Goal: Obtain resource: Download file/media

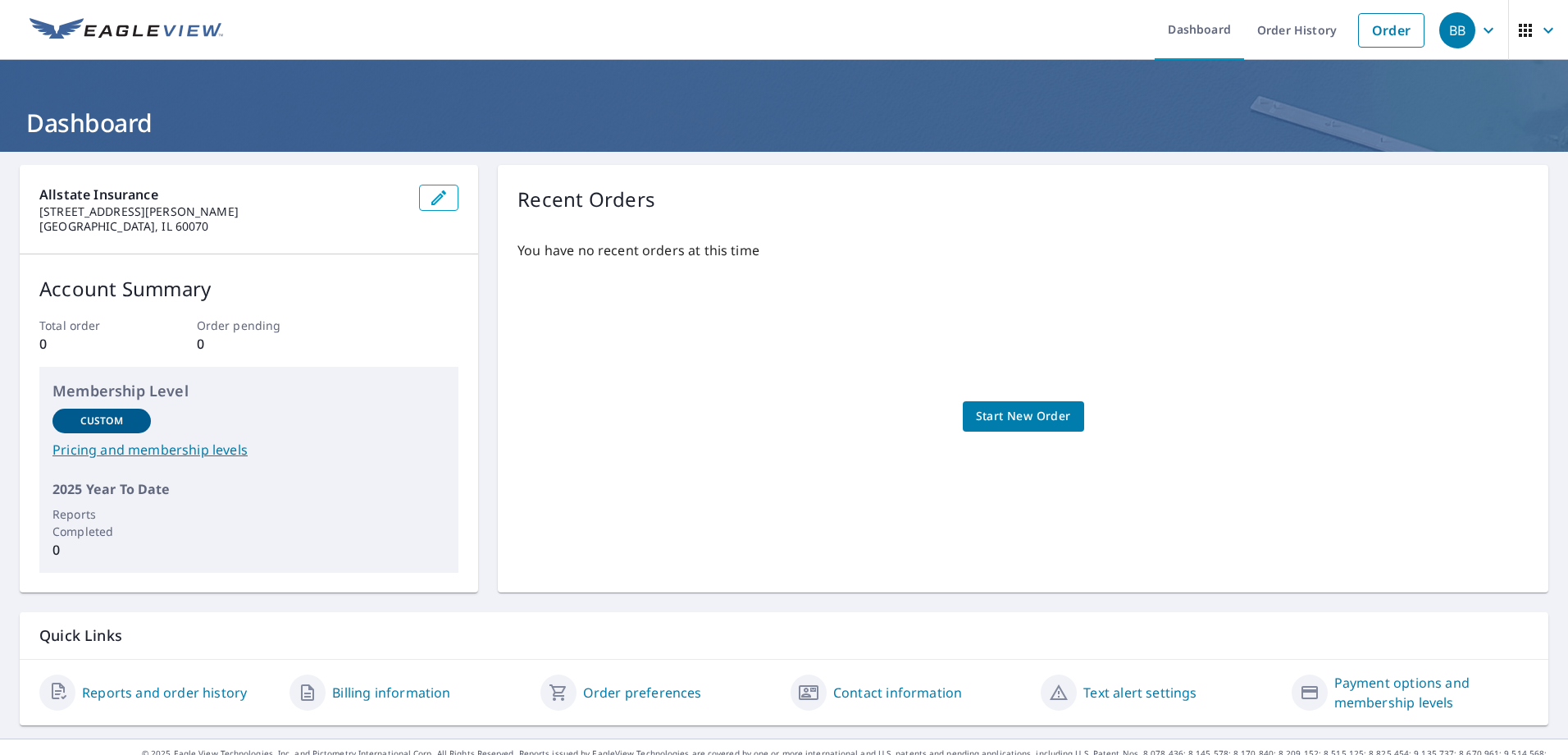
click at [170, 693] on link "Reports and order history" at bounding box center [164, 692] width 165 height 20
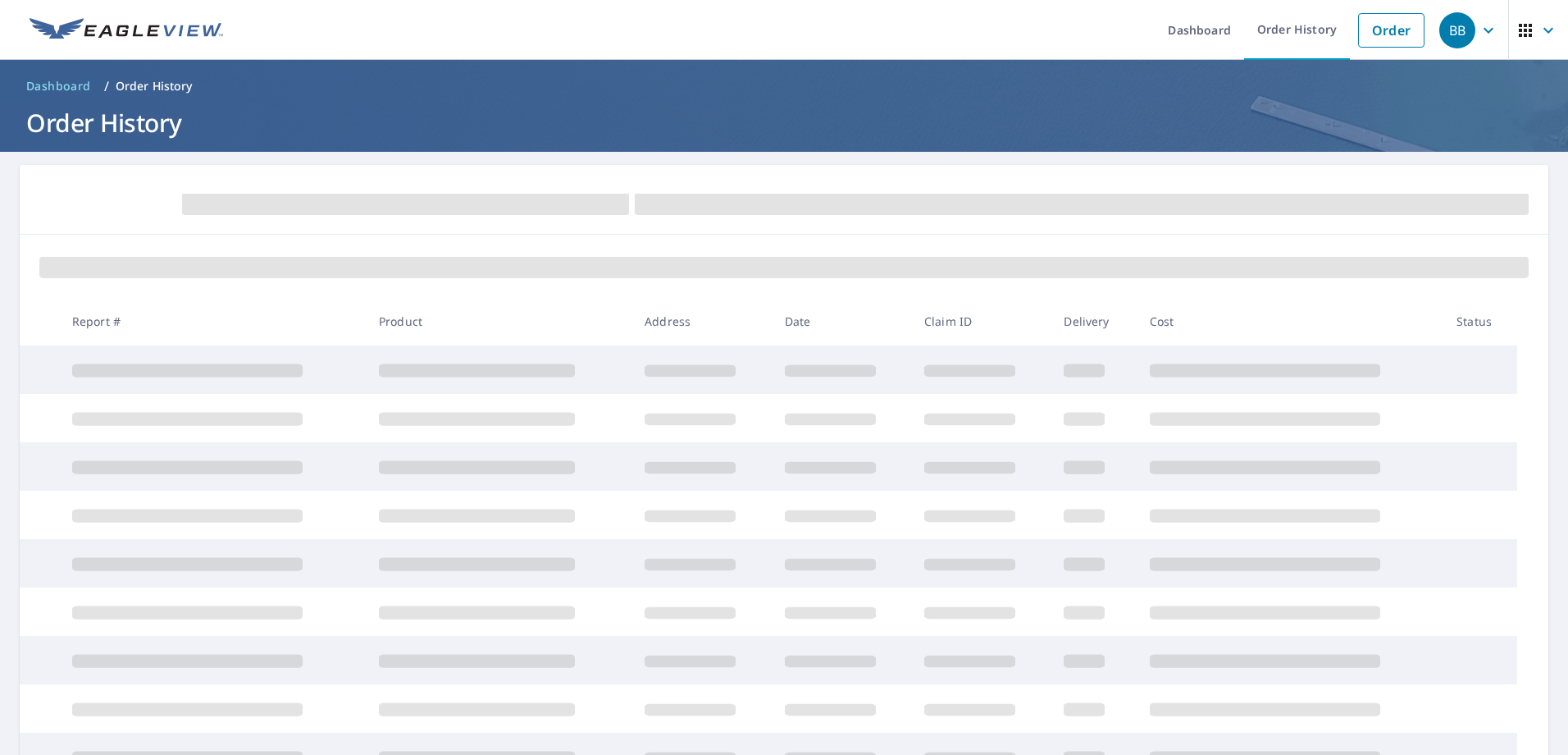
click at [40, 83] on span "Dashboard" at bounding box center [59, 86] width 65 height 16
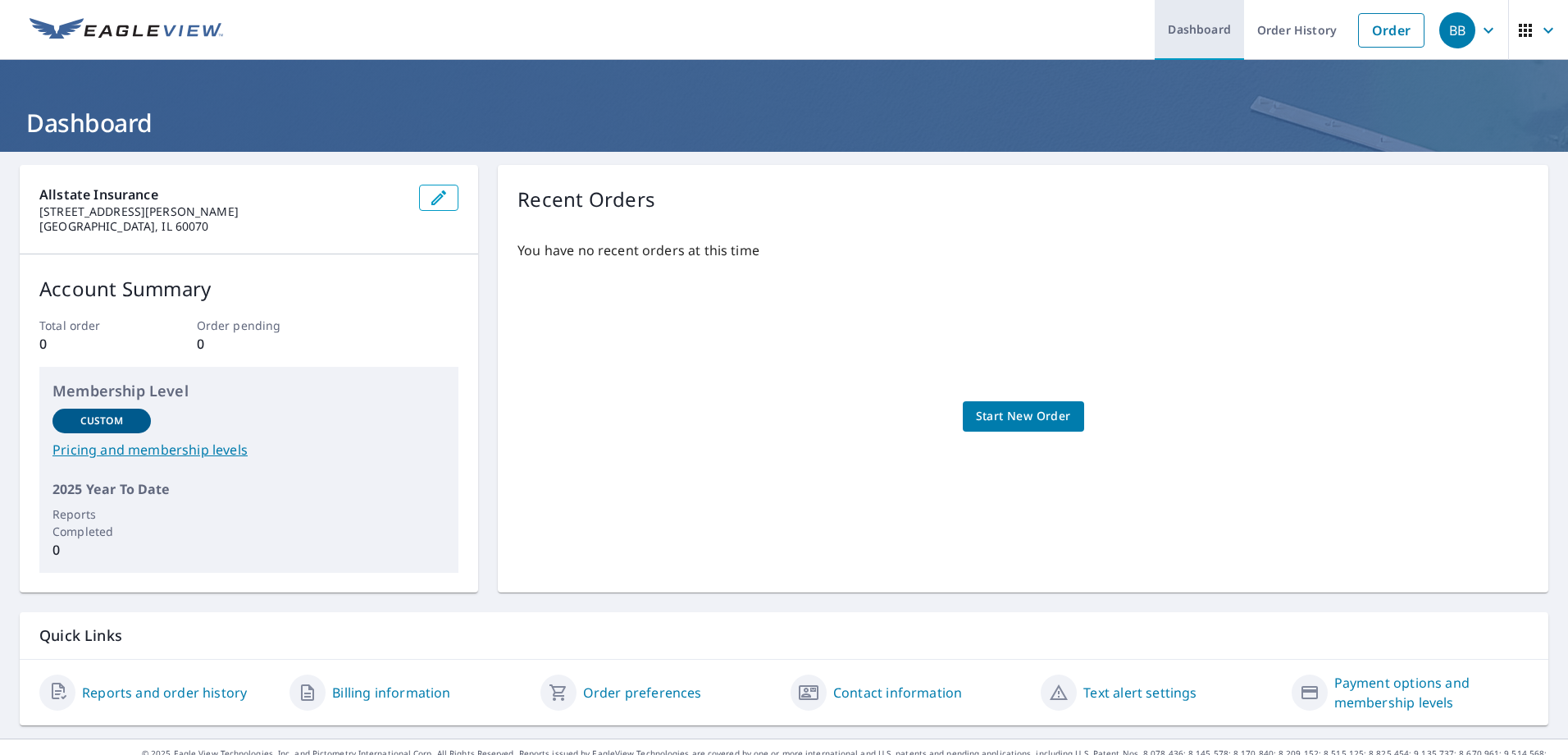
click at [1199, 27] on link "Dashboard" at bounding box center [1200, 30] width 90 height 60
click at [194, 690] on link "Reports and order history" at bounding box center [164, 692] width 165 height 20
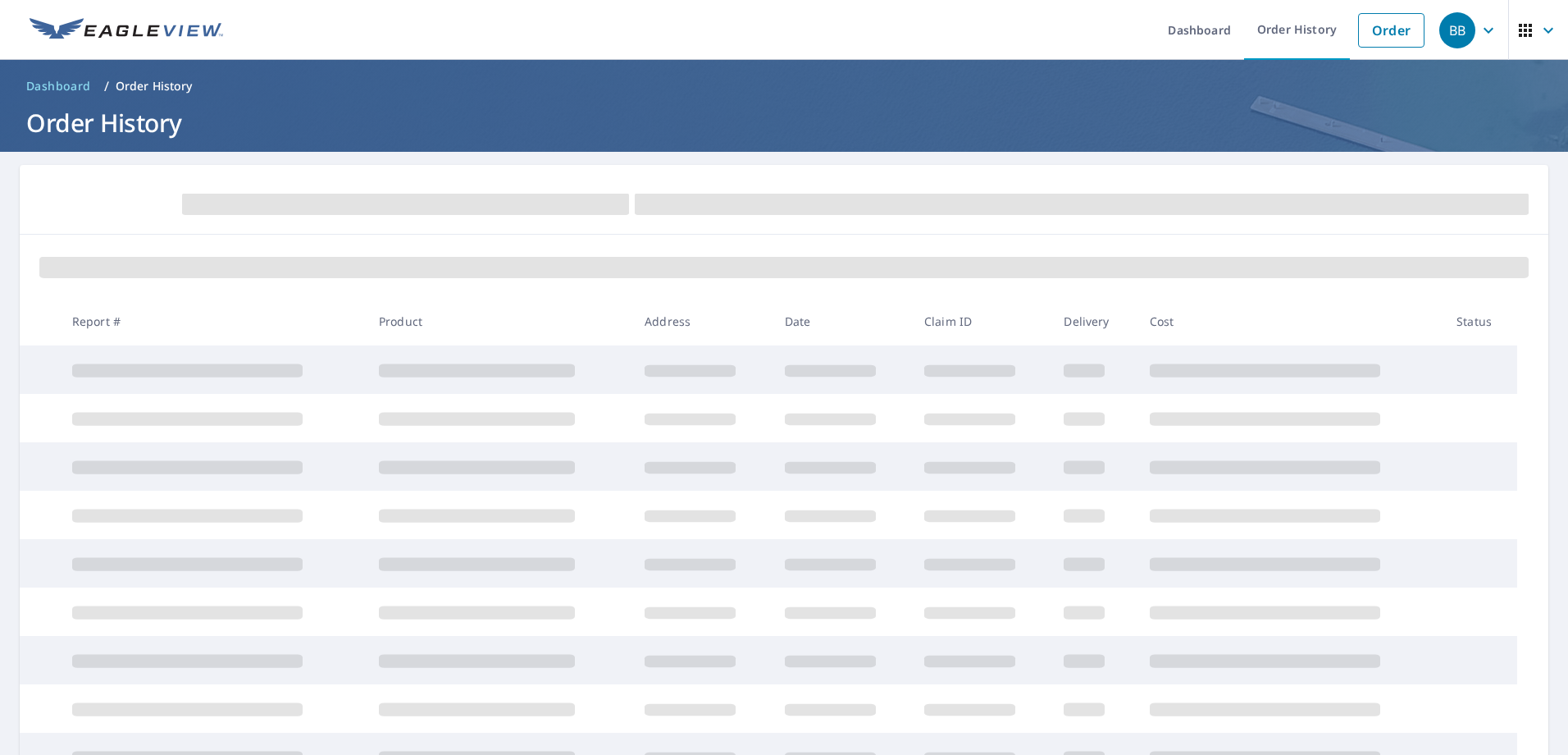
click at [418, 177] on div at bounding box center [784, 200] width 1529 height 70
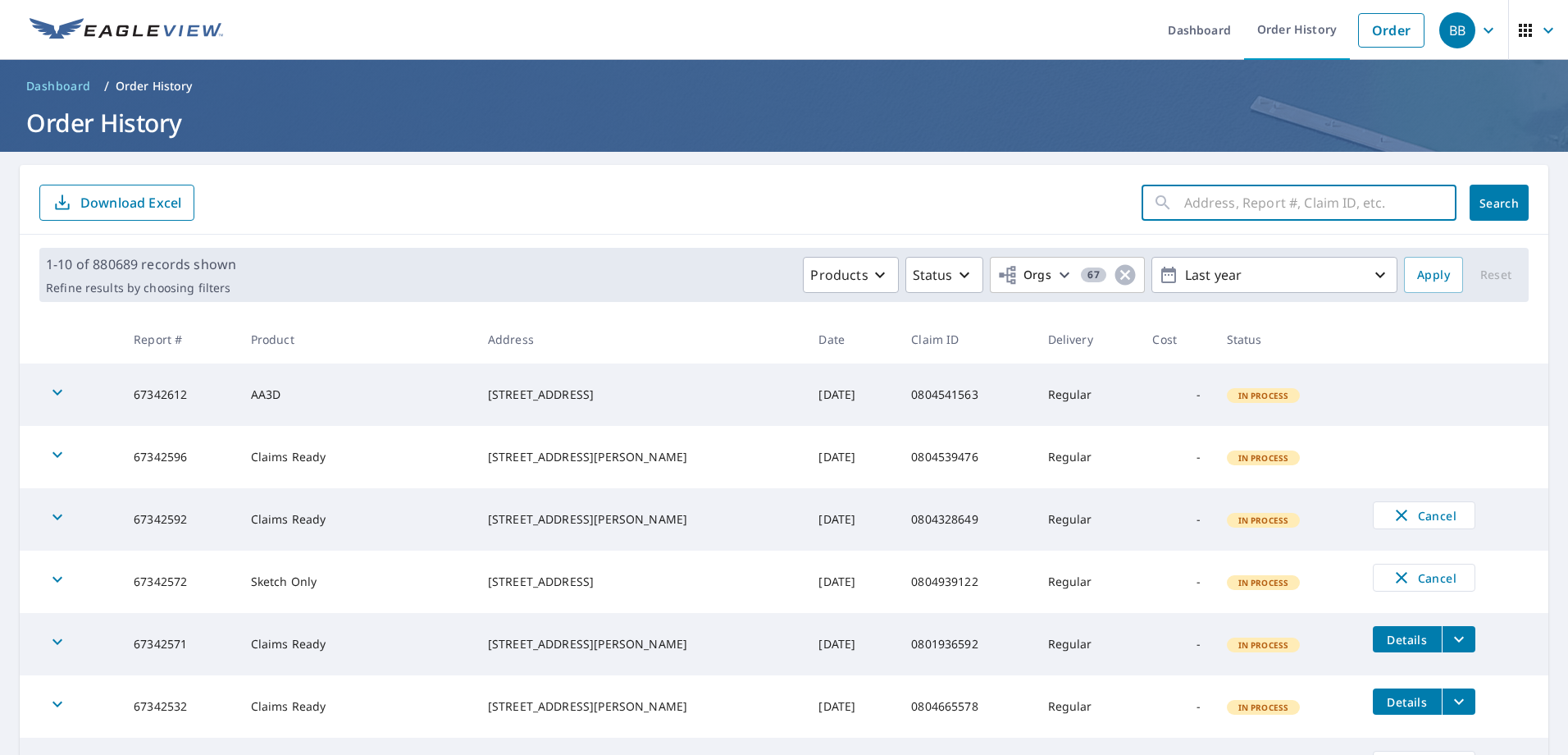
click at [1247, 198] on input "text" at bounding box center [1320, 203] width 272 height 46
type input "0800882557"
click button "Search" at bounding box center [1499, 203] width 59 height 36
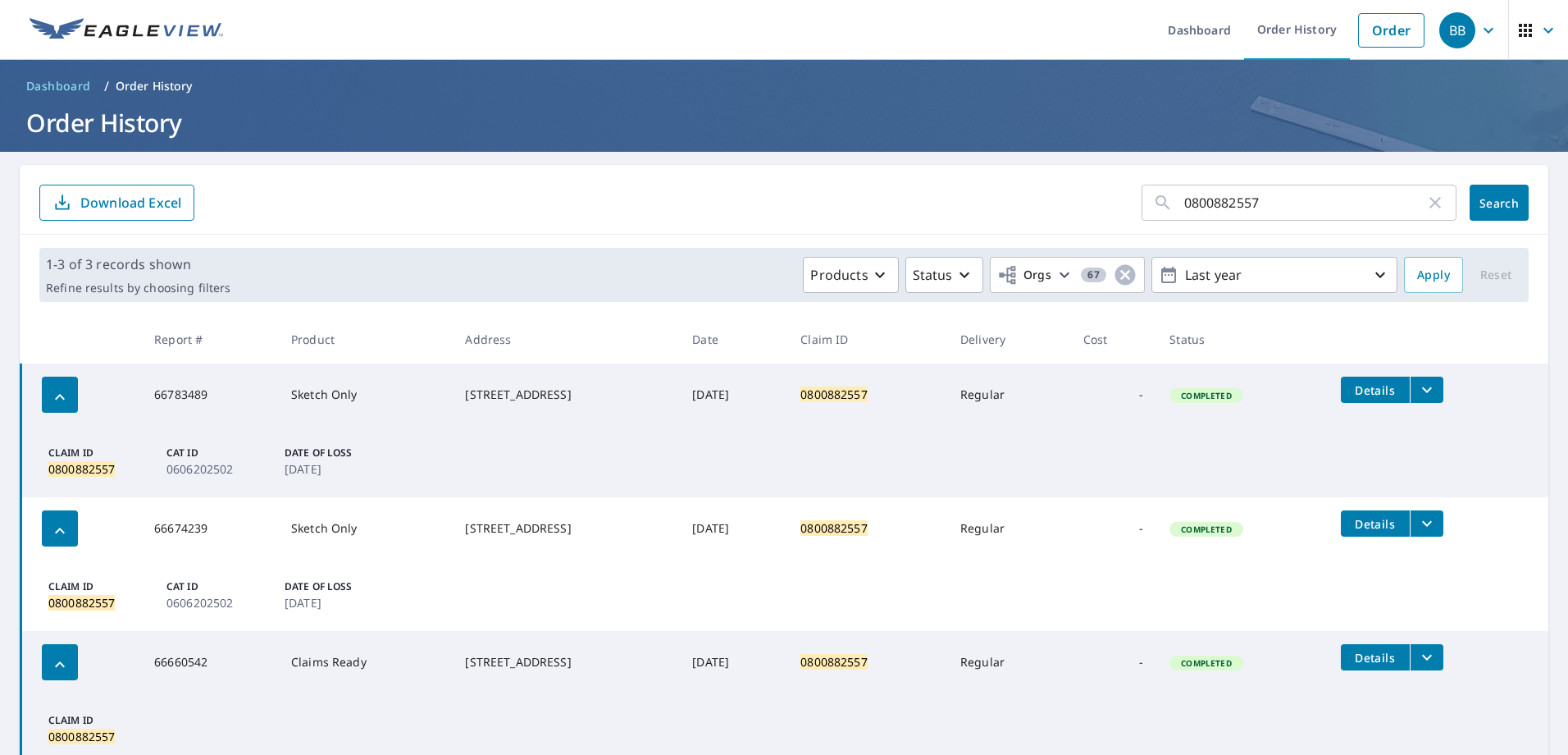
click at [453, 191] on form "0800882557 ​ Search Download Excel" at bounding box center [784, 203] width 1489 height 36
click at [1424, 389] on icon "filesDropdownBtn-66783489" at bounding box center [1427, 389] width 20 height 20
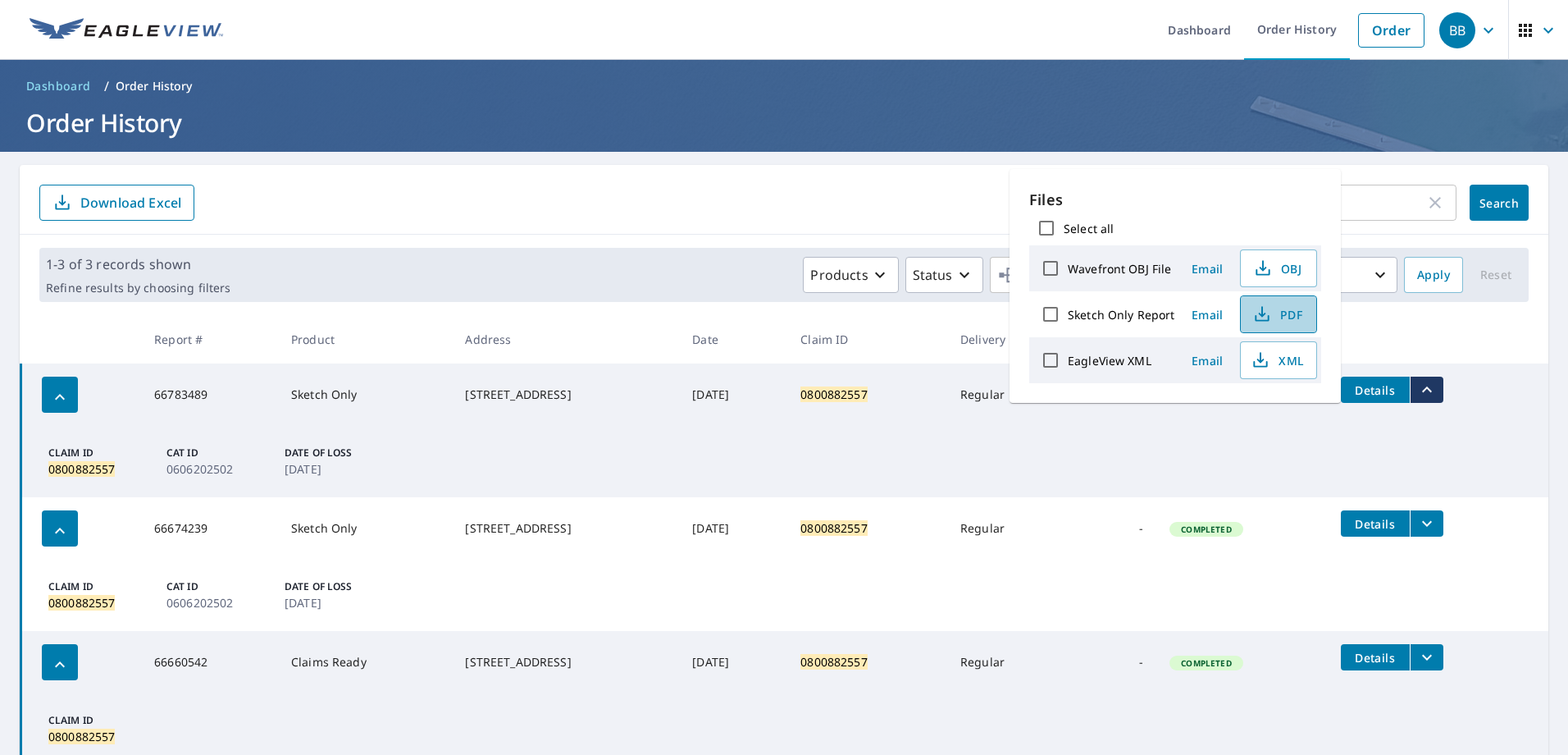
click at [1263, 316] on icon "button" at bounding box center [1262, 314] width 20 height 20
click at [896, 168] on div "0800882557 ​ Search Download Excel" at bounding box center [784, 200] width 1529 height 70
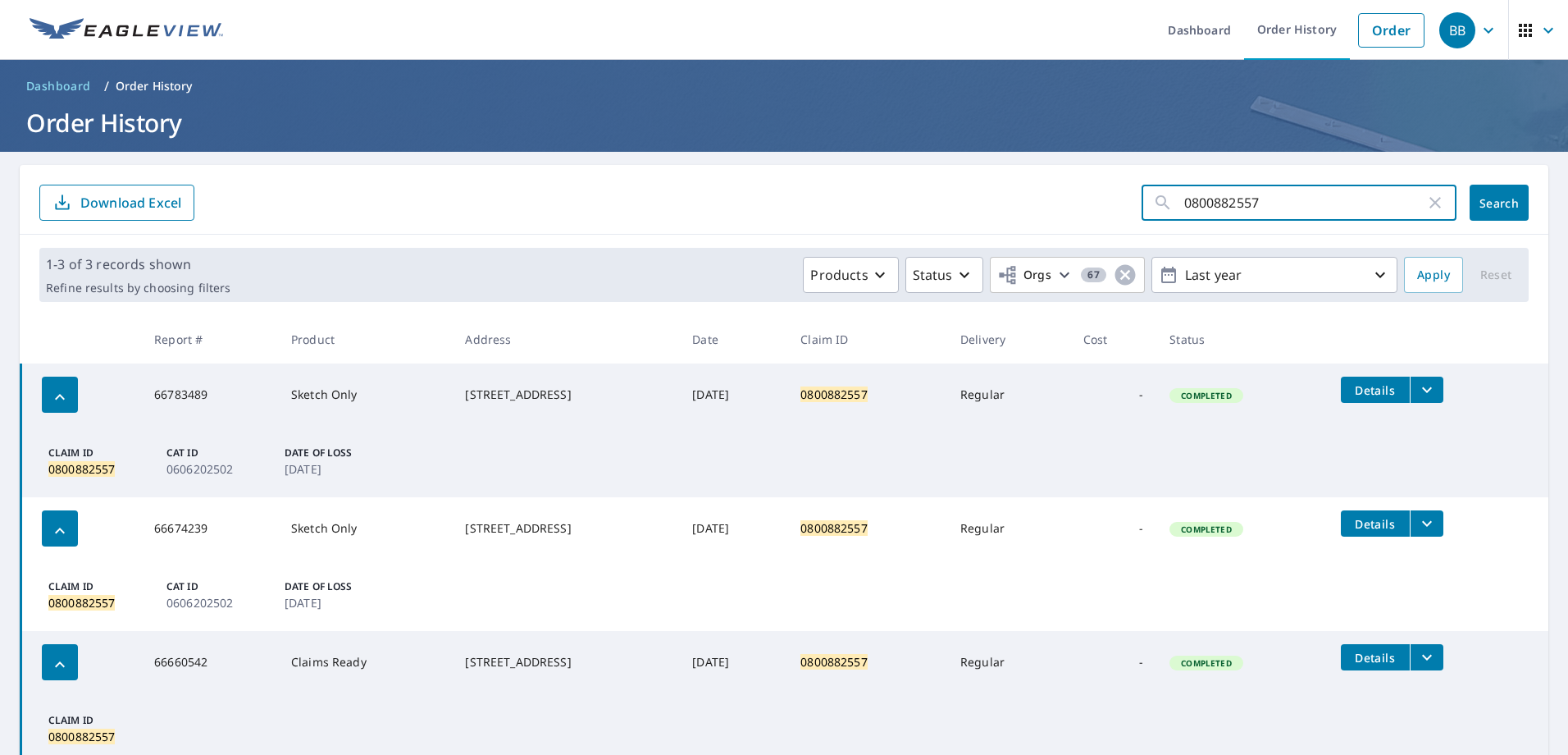
drag, startPoint x: 1259, startPoint y: 202, endPoint x: 1191, endPoint y: 198, distance: 68.1
click at [1191, 198] on input "0800882557" at bounding box center [1305, 203] width 241 height 46
type input "0801310384"
click button "Search" at bounding box center [1499, 203] width 59 height 36
click at [1437, 386] on icon "filesDropdownBtn-66818733" at bounding box center [1427, 389] width 20 height 20
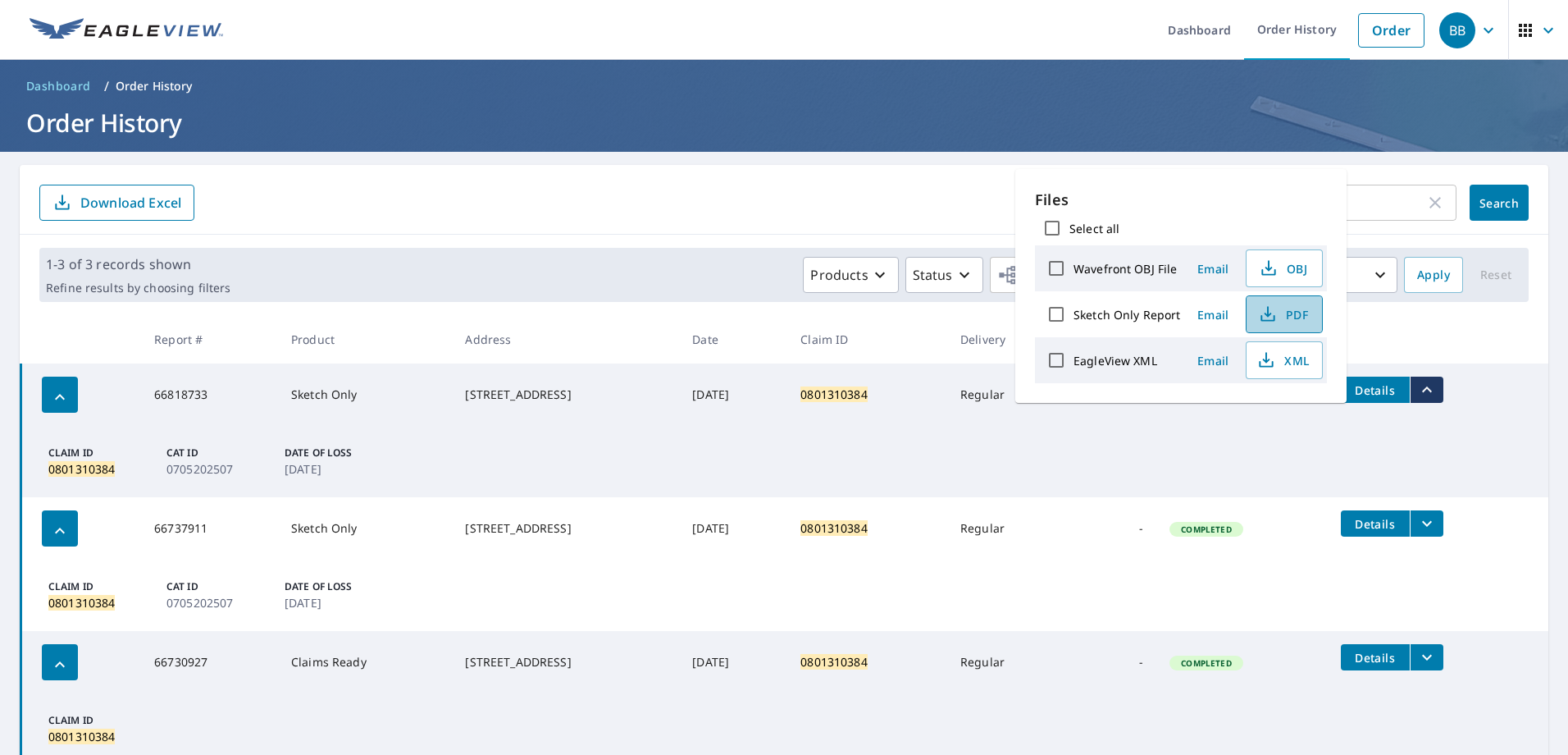
click at [1272, 310] on icon "button" at bounding box center [1268, 314] width 20 height 20
click at [1367, 207] on input "0801310384" at bounding box center [1305, 203] width 241 height 46
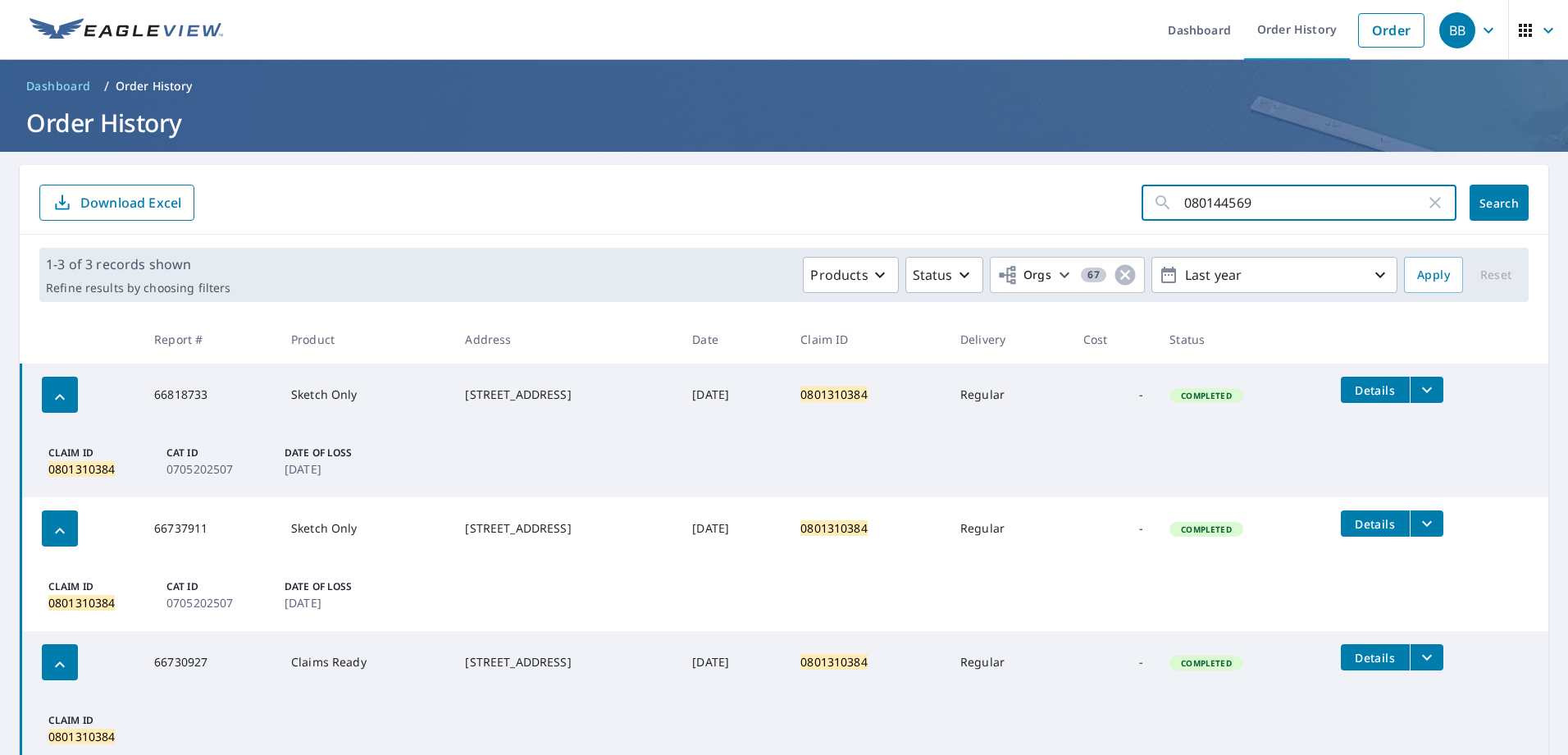
type input "0801445693"
click button "Search" at bounding box center [1499, 203] width 59 height 36
click at [1432, 392] on icon "filesDropdownBtn-66805891" at bounding box center [1427, 390] width 10 height 6
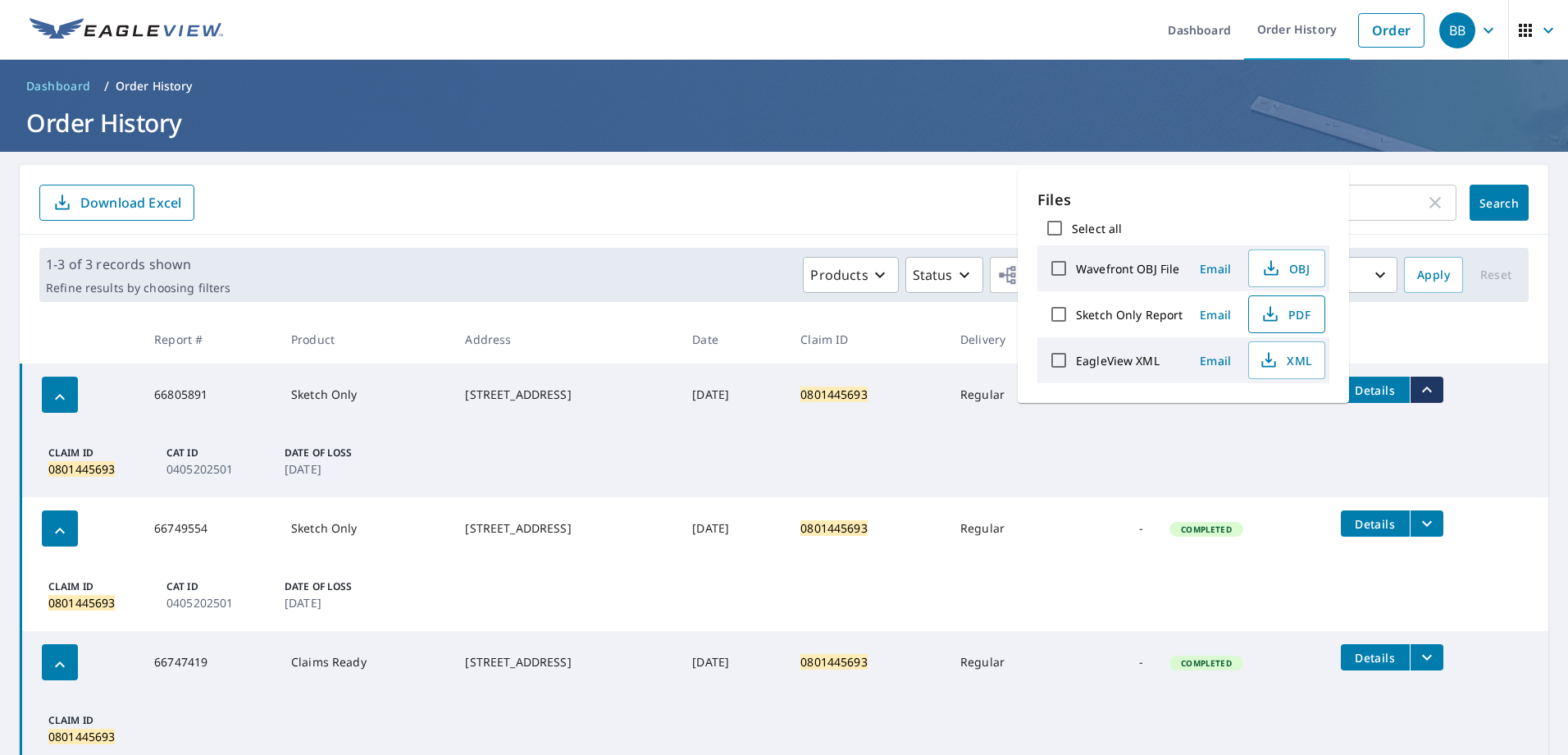
click at [1276, 319] on icon "button" at bounding box center [1270, 314] width 20 height 20
click at [1373, 191] on input "0801445693" at bounding box center [1305, 203] width 241 height 46
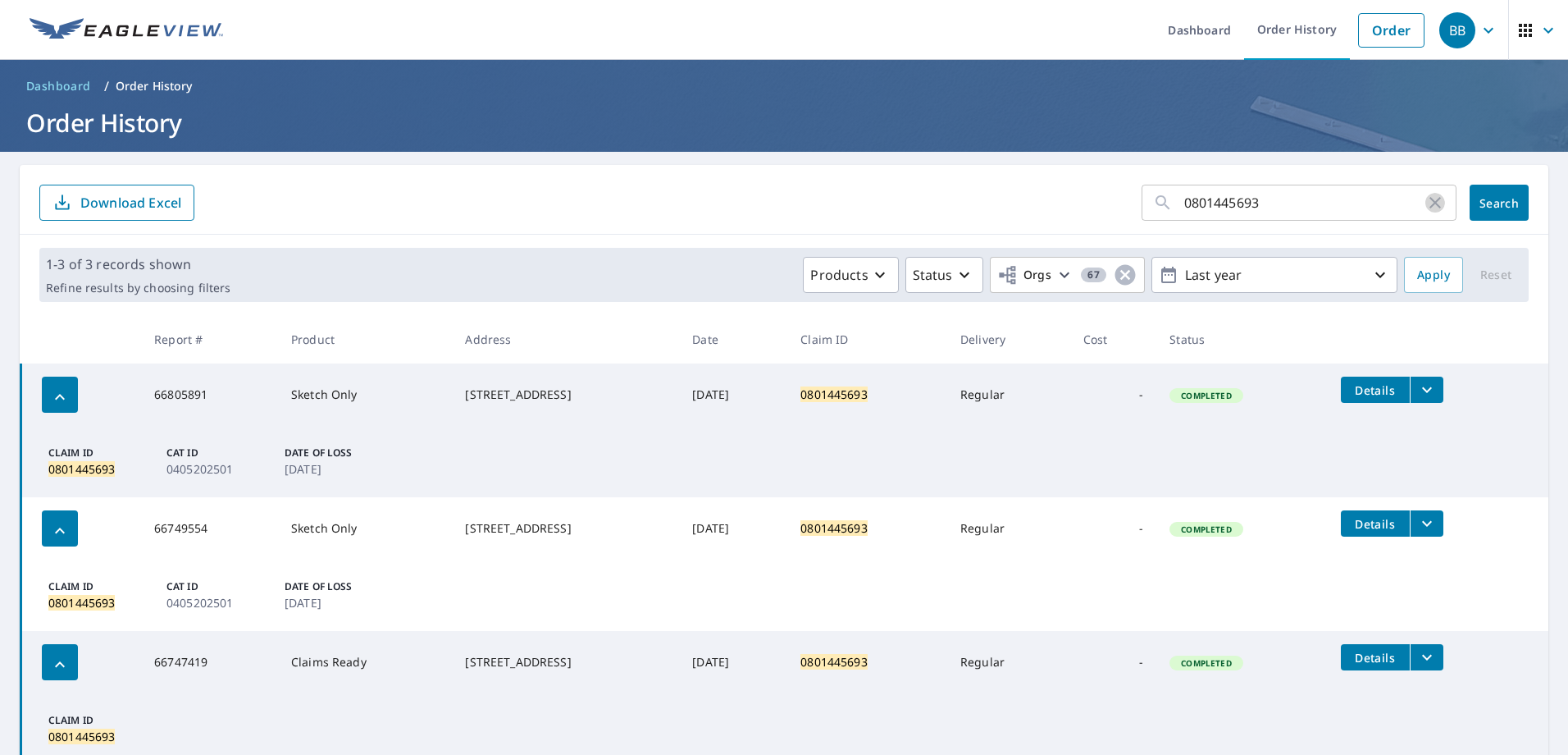
click at [1429, 203] on icon "button" at bounding box center [1435, 202] width 11 height 11
click at [1328, 201] on input "text" at bounding box center [1320, 203] width 272 height 46
type input "0795060235"
click at [1485, 209] on span "Search" at bounding box center [1499, 203] width 32 height 15
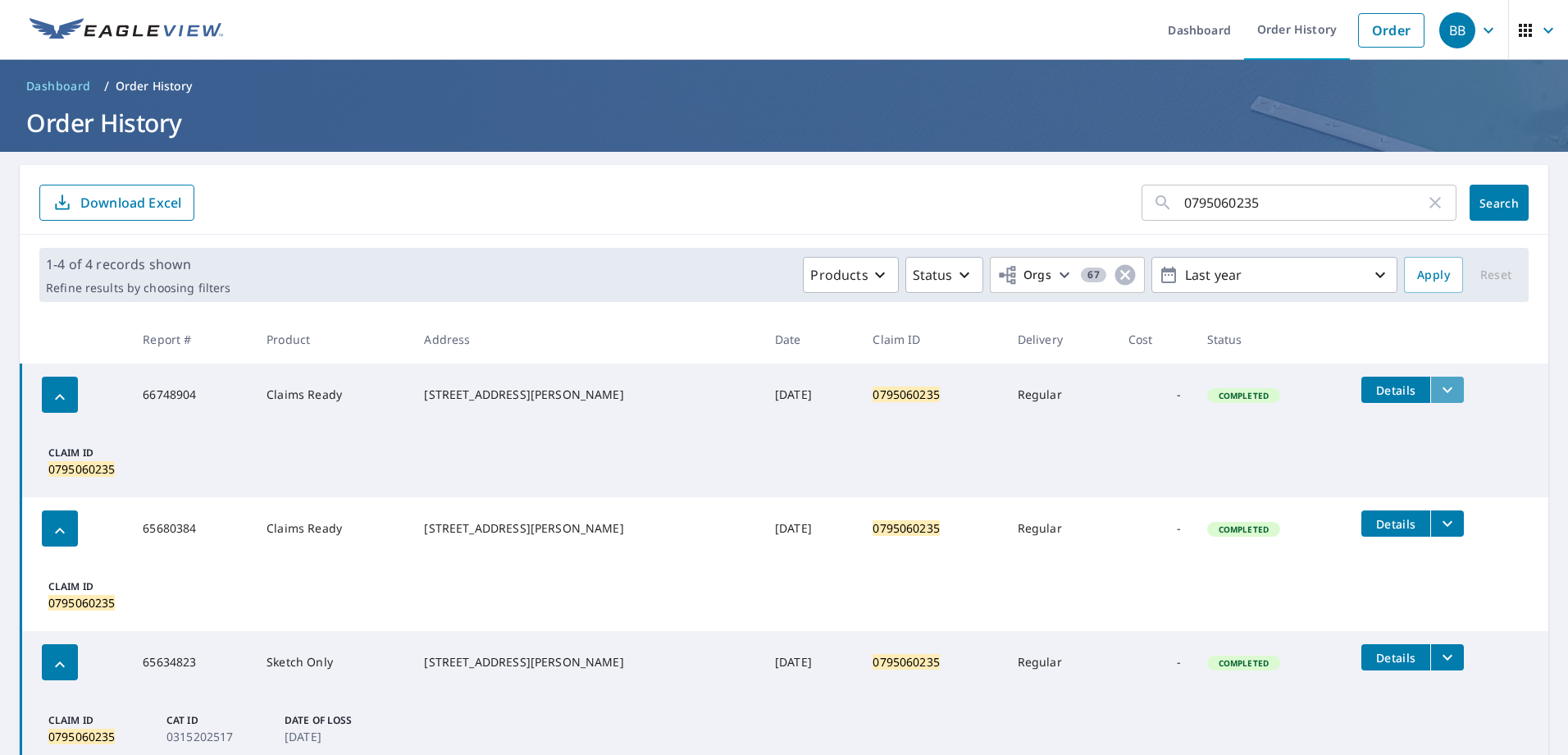
click at [1438, 392] on icon "filesDropdownBtn-66748904" at bounding box center [1447, 389] width 20 height 20
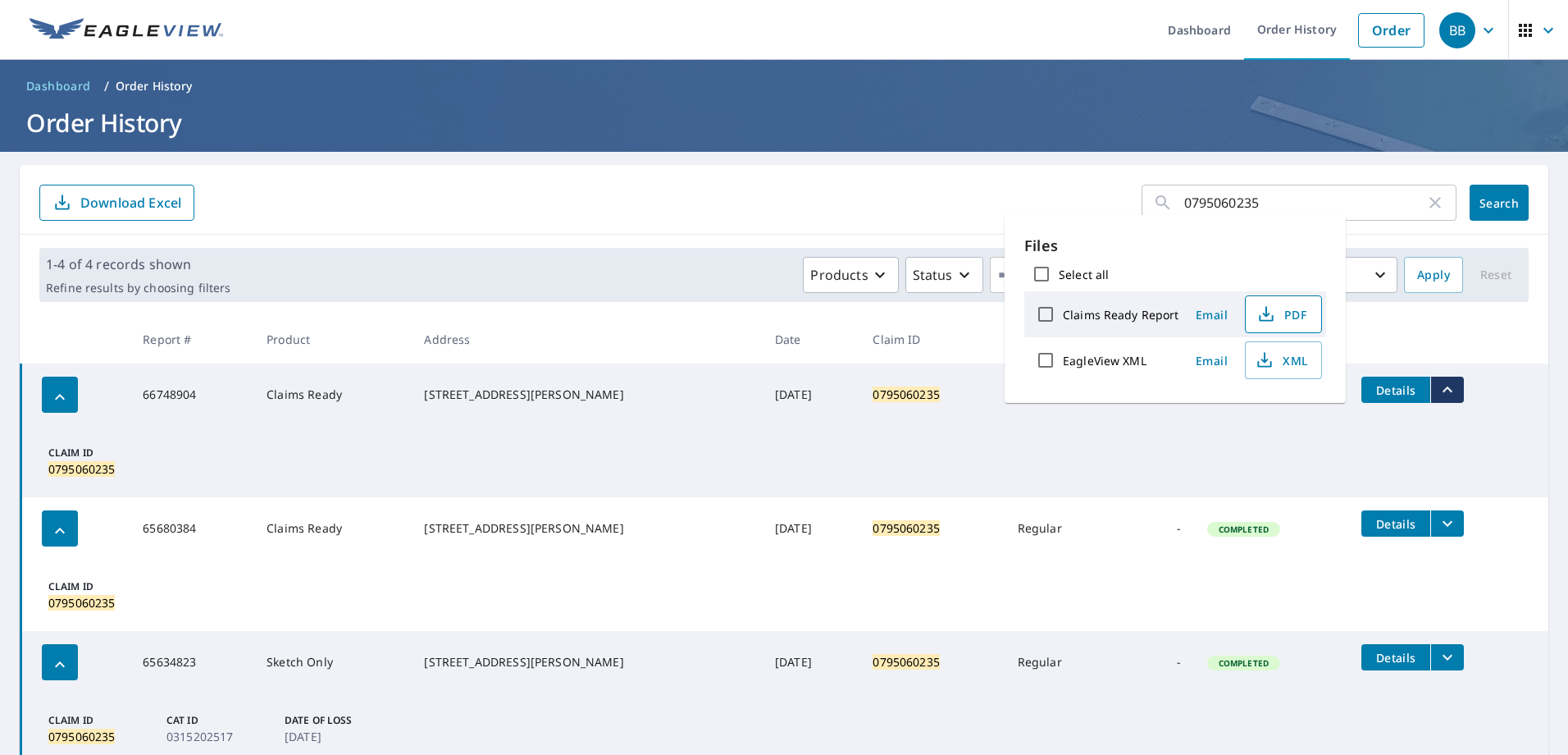
click at [1294, 313] on span "PDF" at bounding box center [1282, 314] width 52 height 20
click at [1269, 204] on input "0795060235" at bounding box center [1305, 203] width 241 height 46
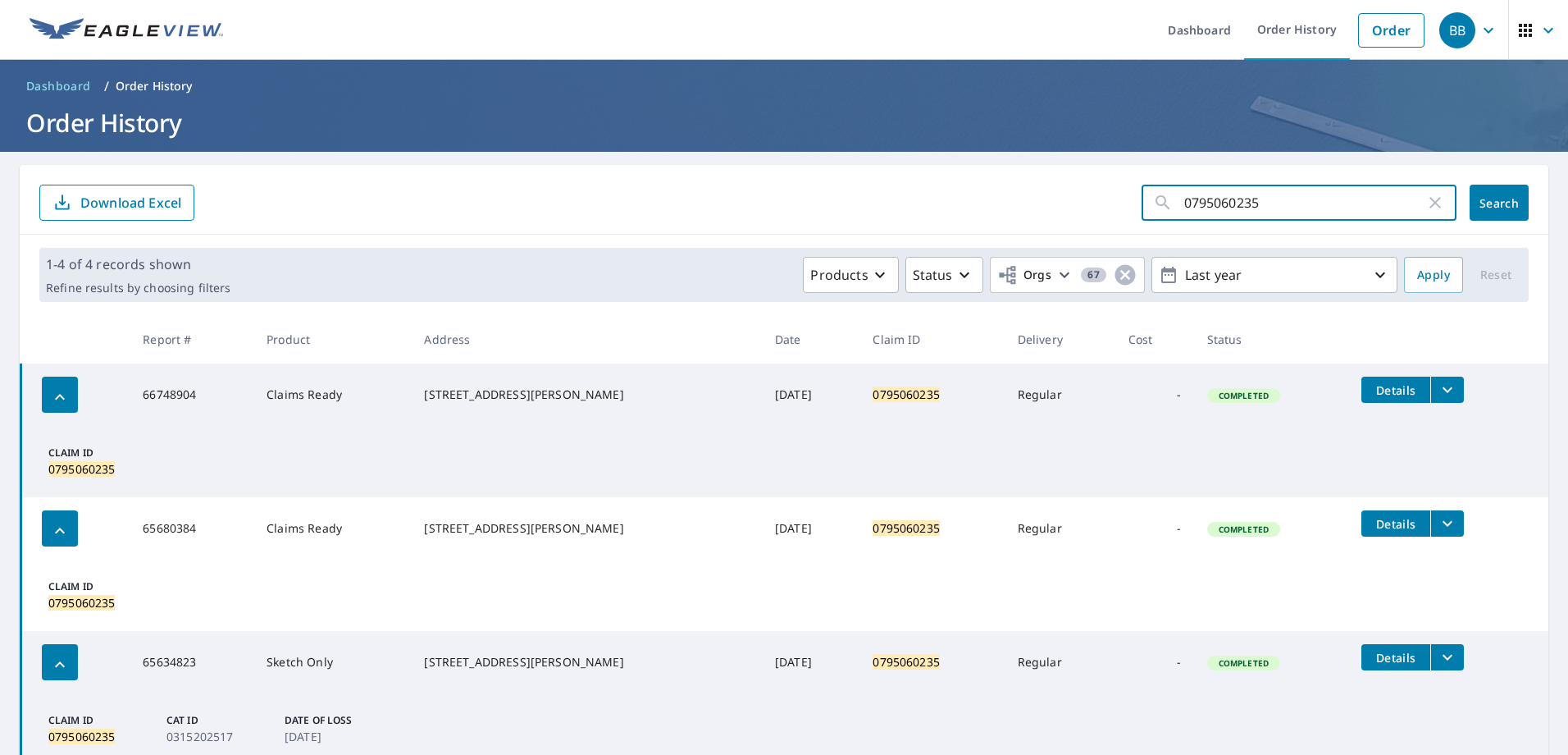
click at [1425, 198] on icon "button" at bounding box center [1435, 202] width 20 height 20
click at [1282, 192] on input "text" at bounding box center [1320, 203] width 272 height 46
type input "0801640889"
click button "Search" at bounding box center [1499, 203] width 59 height 36
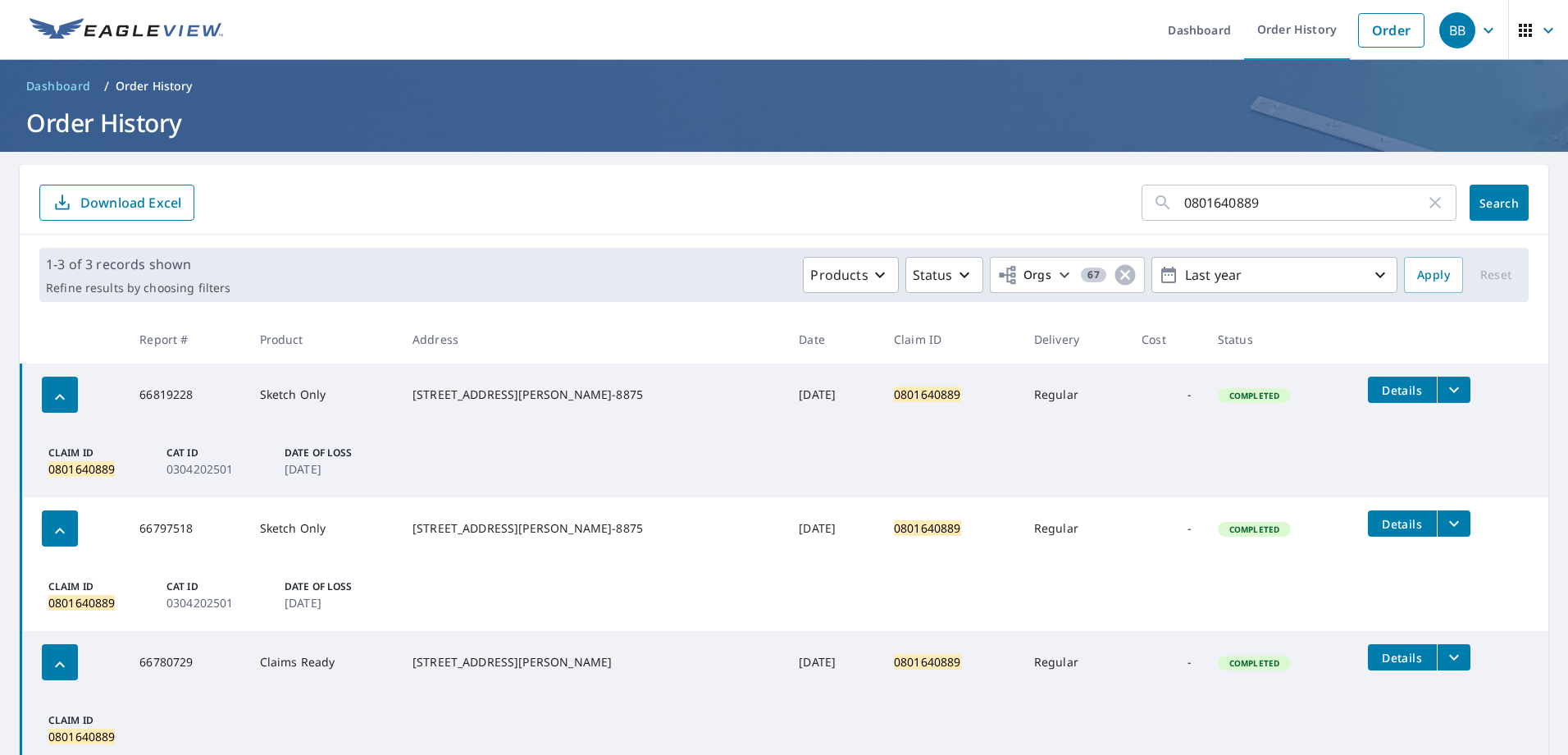
click at [1437, 392] on button "filesDropdownBtn-66819228" at bounding box center [1453, 389] width 33 height 27
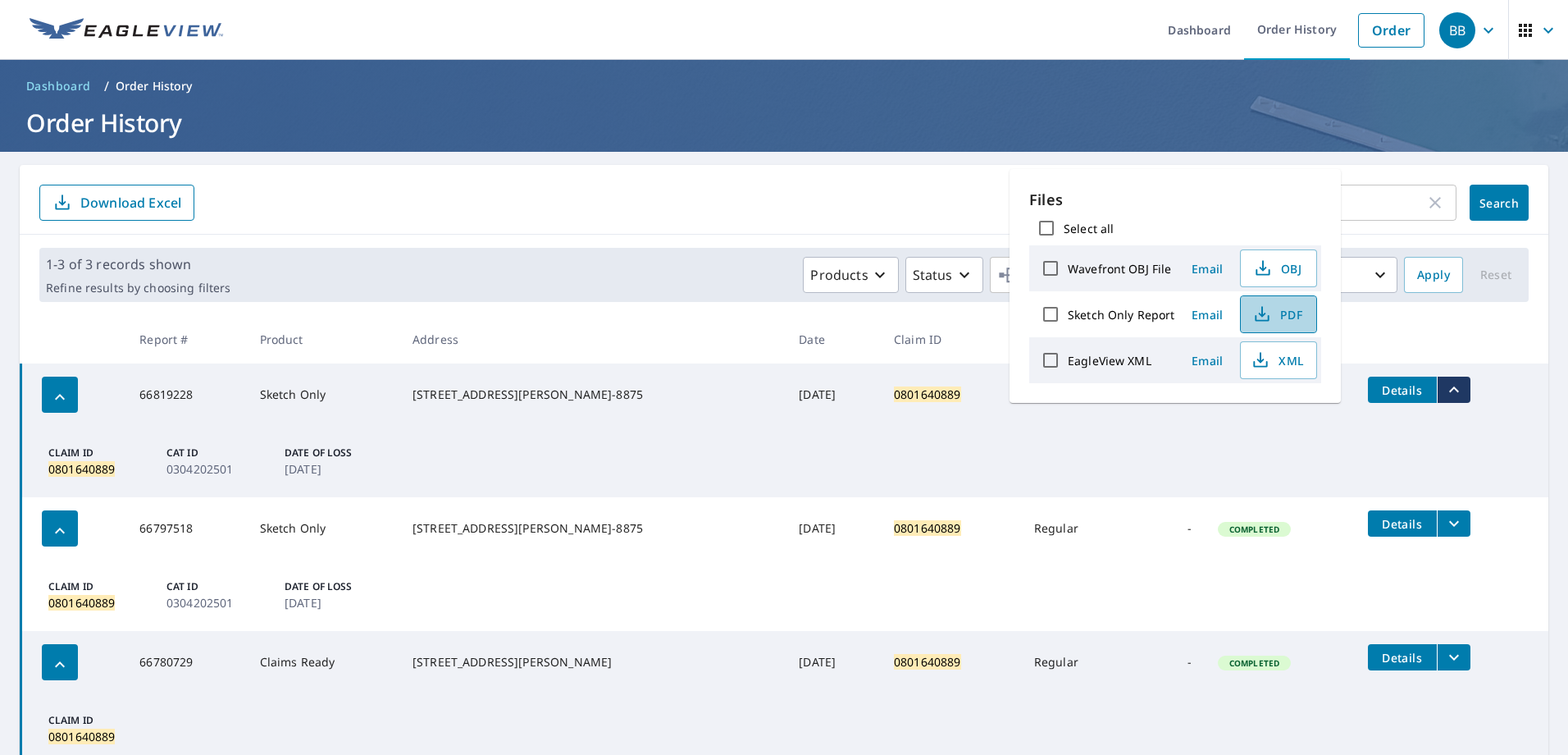
click at [1271, 319] on span "PDF" at bounding box center [1276, 314] width 52 height 20
